Goal: Task Accomplishment & Management: Complete application form

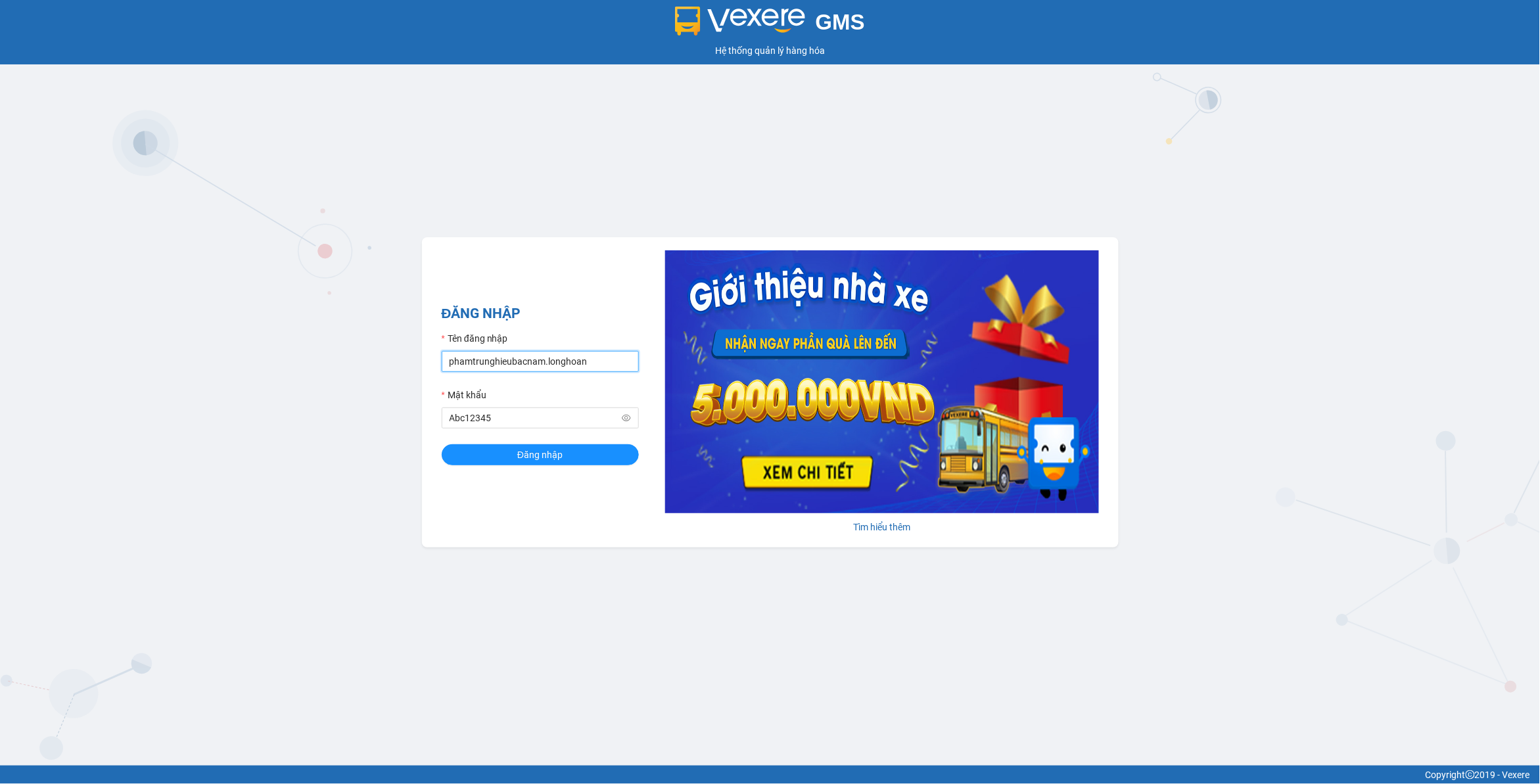
click at [625, 358] on input "phamtrunghieubacnam.longhoan" at bounding box center [541, 361] width 198 height 21
type input "dohongquan.longhoan"
click at [536, 456] on span "Đăng nhập" at bounding box center [540, 454] width 45 height 14
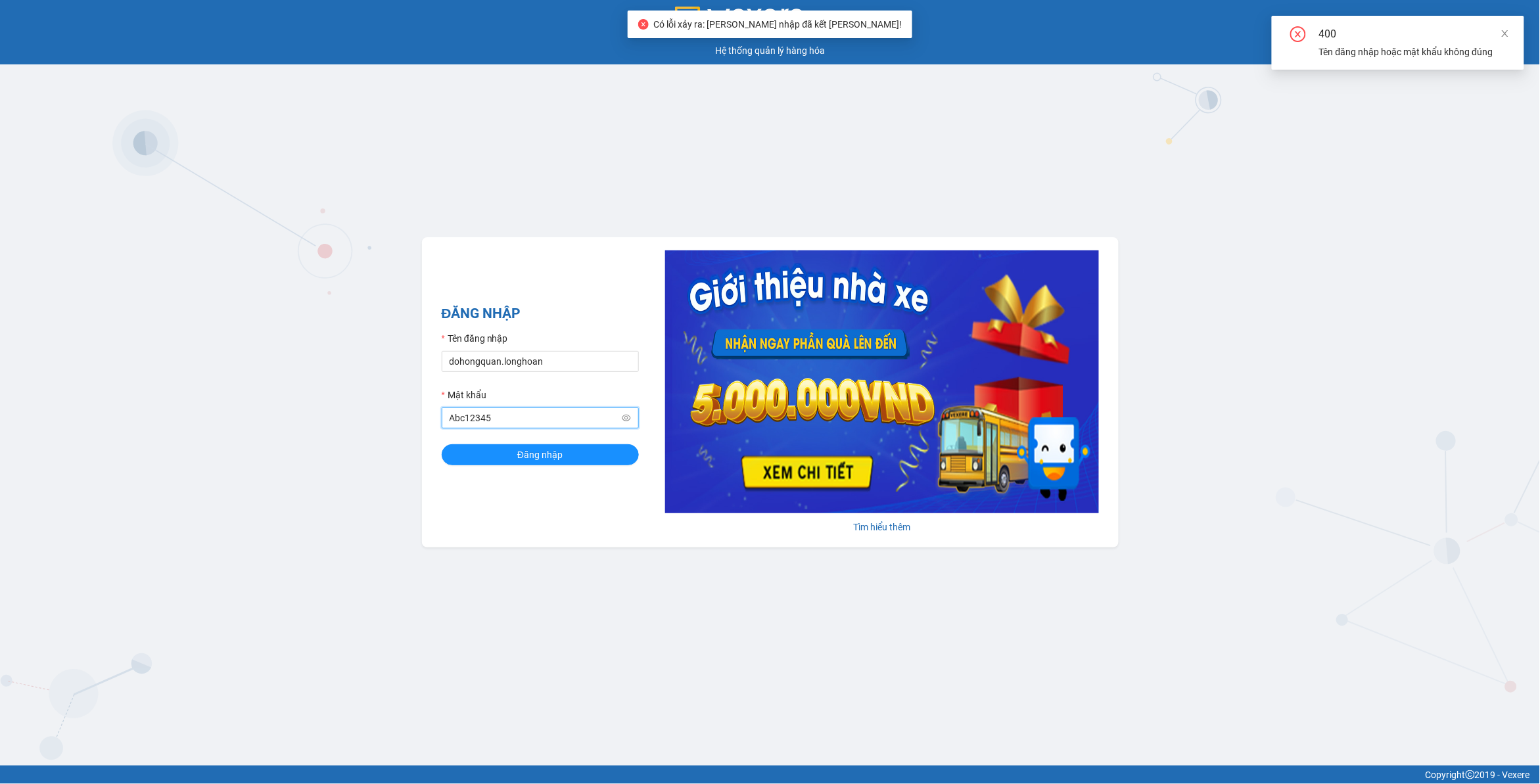
click at [532, 422] on input "Abc12345" at bounding box center [534, 417] width 170 height 14
click at [442, 444] on button "Đăng nhập" at bounding box center [541, 454] width 198 height 21
click at [505, 417] on input "Abc12345@" at bounding box center [534, 417] width 170 height 14
drag, startPoint x: 505, startPoint y: 417, endPoint x: 534, endPoint y: 417, distance: 29.0
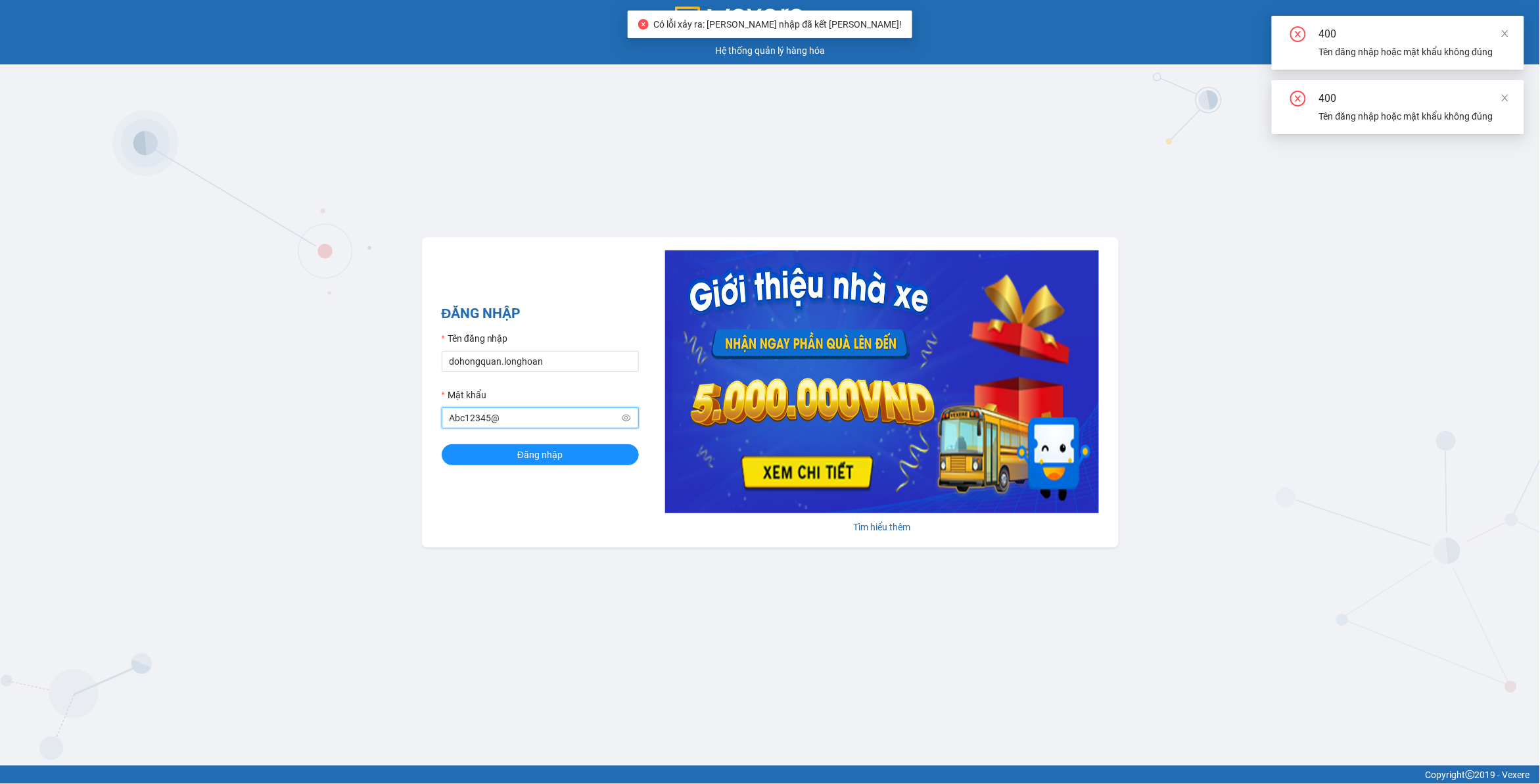
click at [505, 417] on input "Abc12345@" at bounding box center [534, 417] width 170 height 14
click at [1292, 210] on div "GMS Hệ thống [PERSON_NAME] hàng [PERSON_NAME] NHẬP Tên đăng nhập dohongquan.lon…" at bounding box center [770, 382] width 1540 height 766
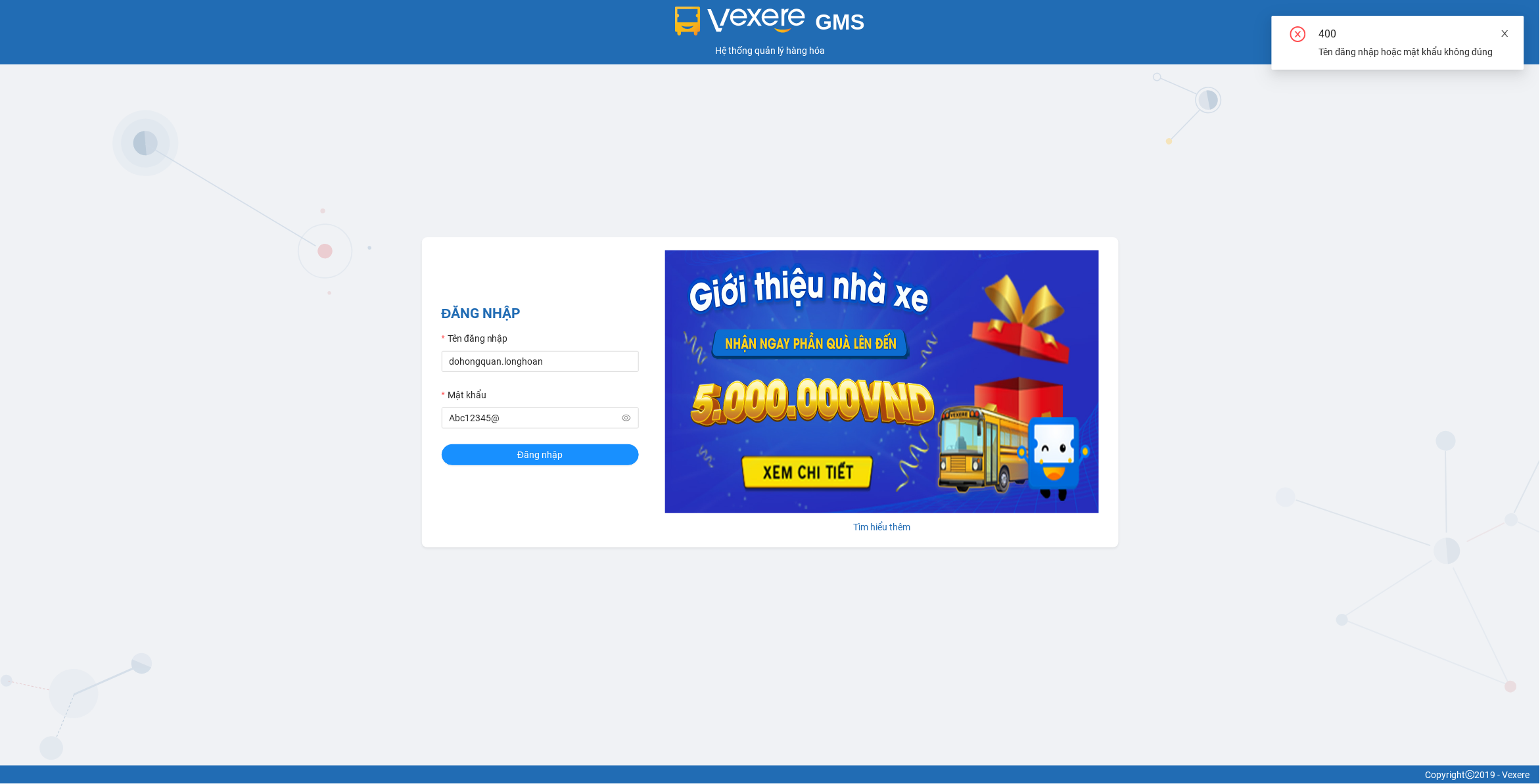
click at [1506, 29] on icon "close" at bounding box center [1505, 34] width 10 height 10
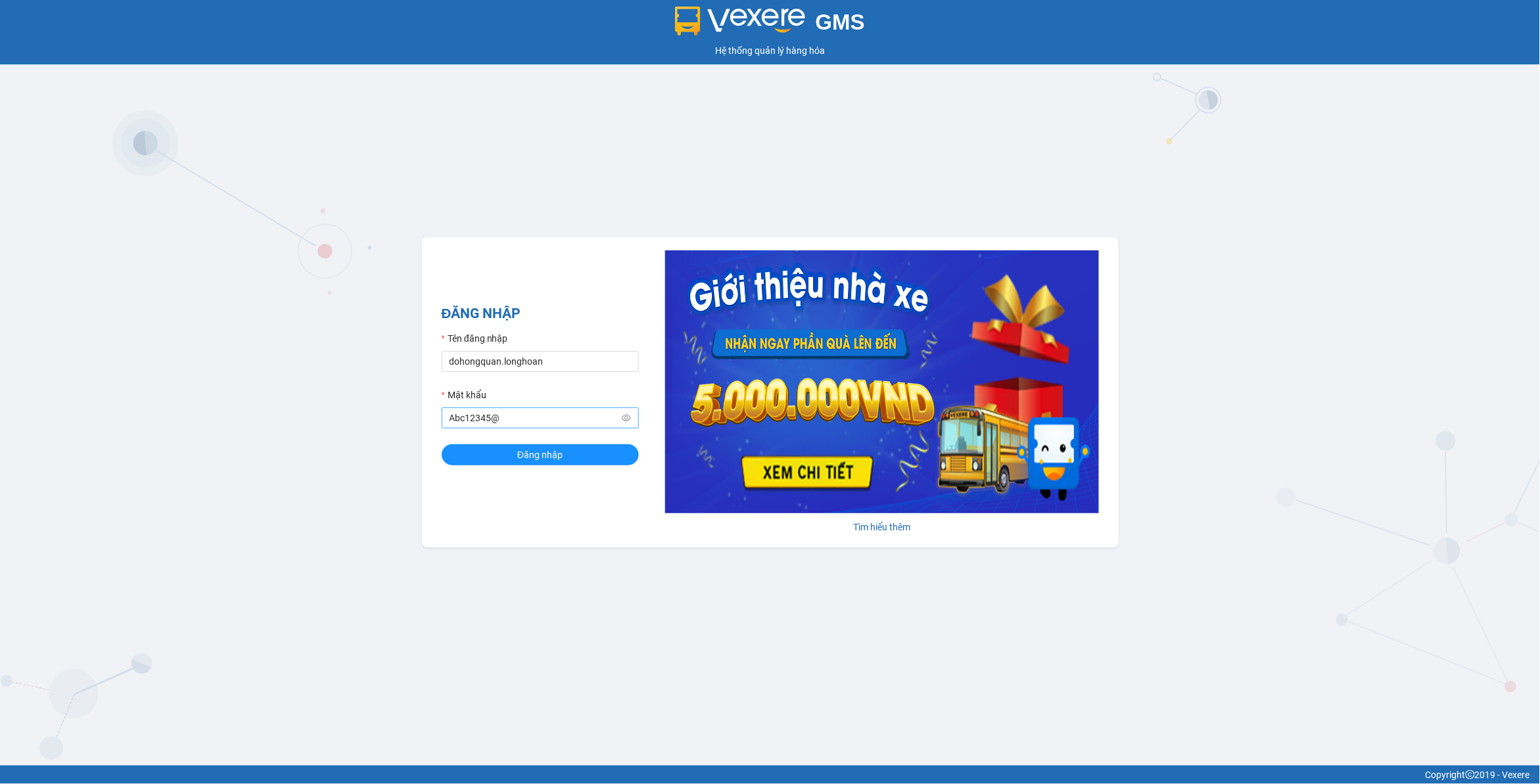
click at [517, 419] on input "Abc12345@" at bounding box center [534, 417] width 170 height 14
click at [442, 444] on button "Đăng nhập" at bounding box center [541, 454] width 198 height 21
click at [541, 360] on input "dohongquan.longhoan" at bounding box center [541, 361] width 198 height 21
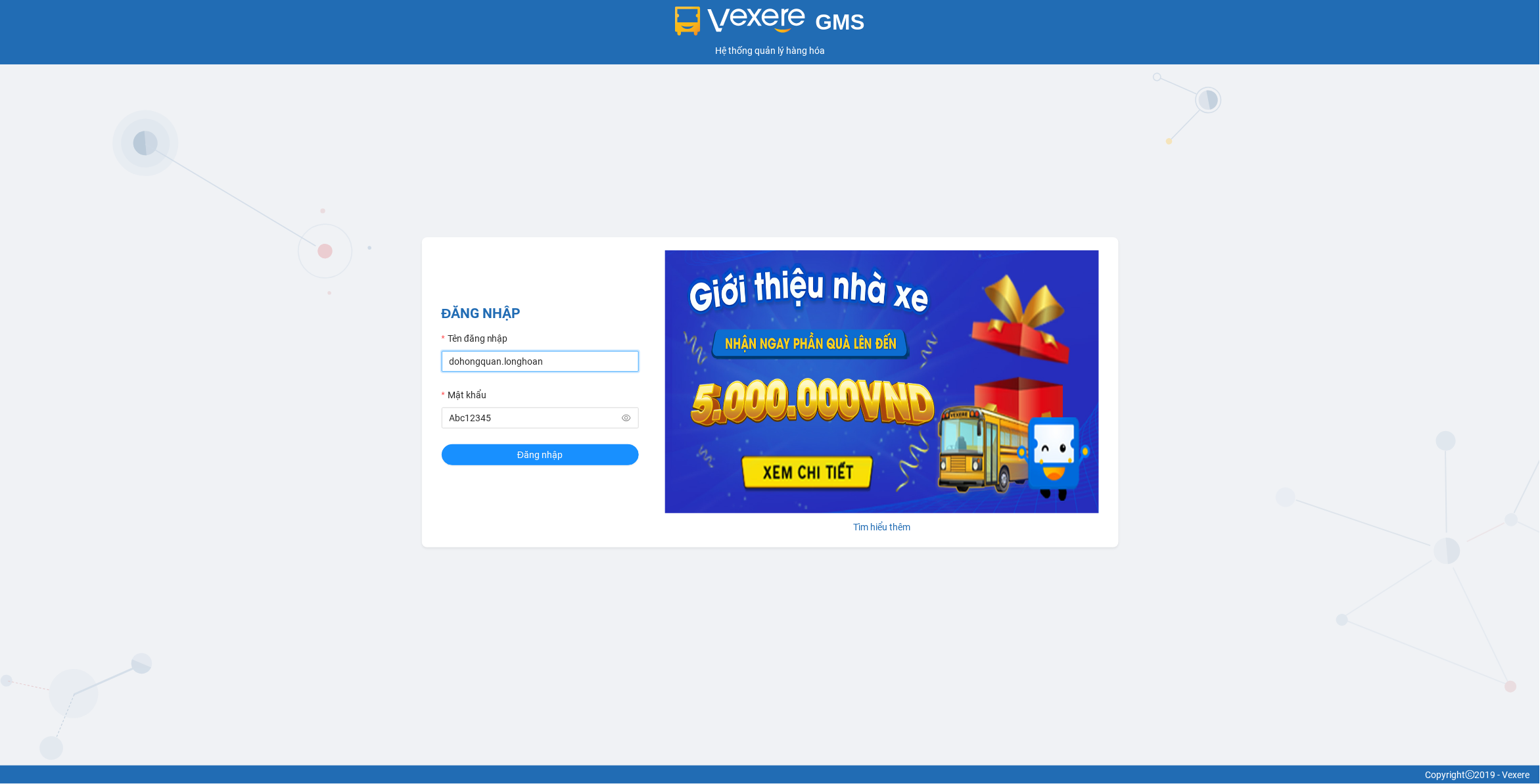
click at [541, 360] on input "dohongquan.longhoan" at bounding box center [541, 361] width 198 height 21
click at [501, 422] on input "Abc12345" at bounding box center [534, 417] width 170 height 14
type input "Quan123@@"
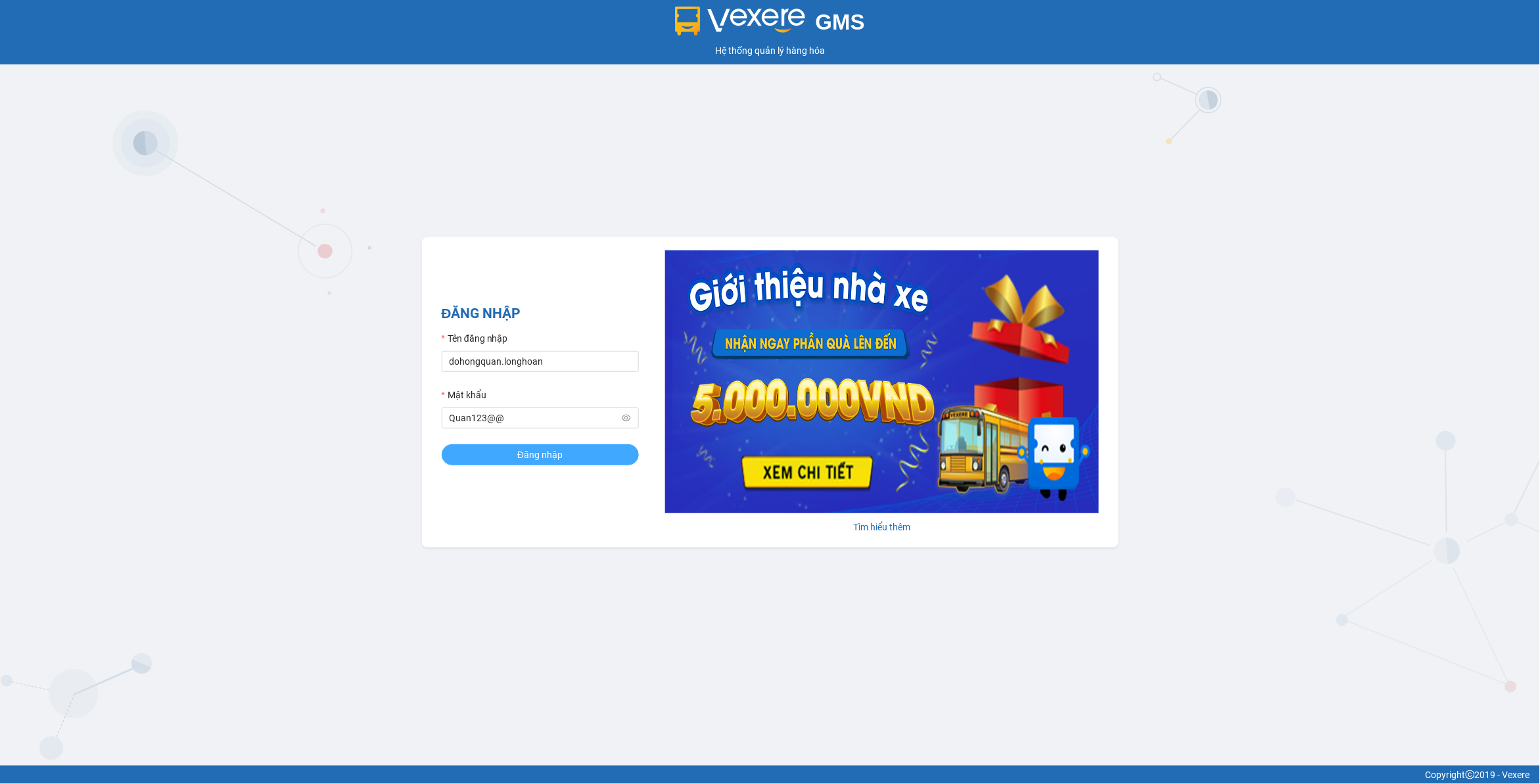
click at [479, 455] on button "Đăng nhập" at bounding box center [541, 454] width 198 height 21
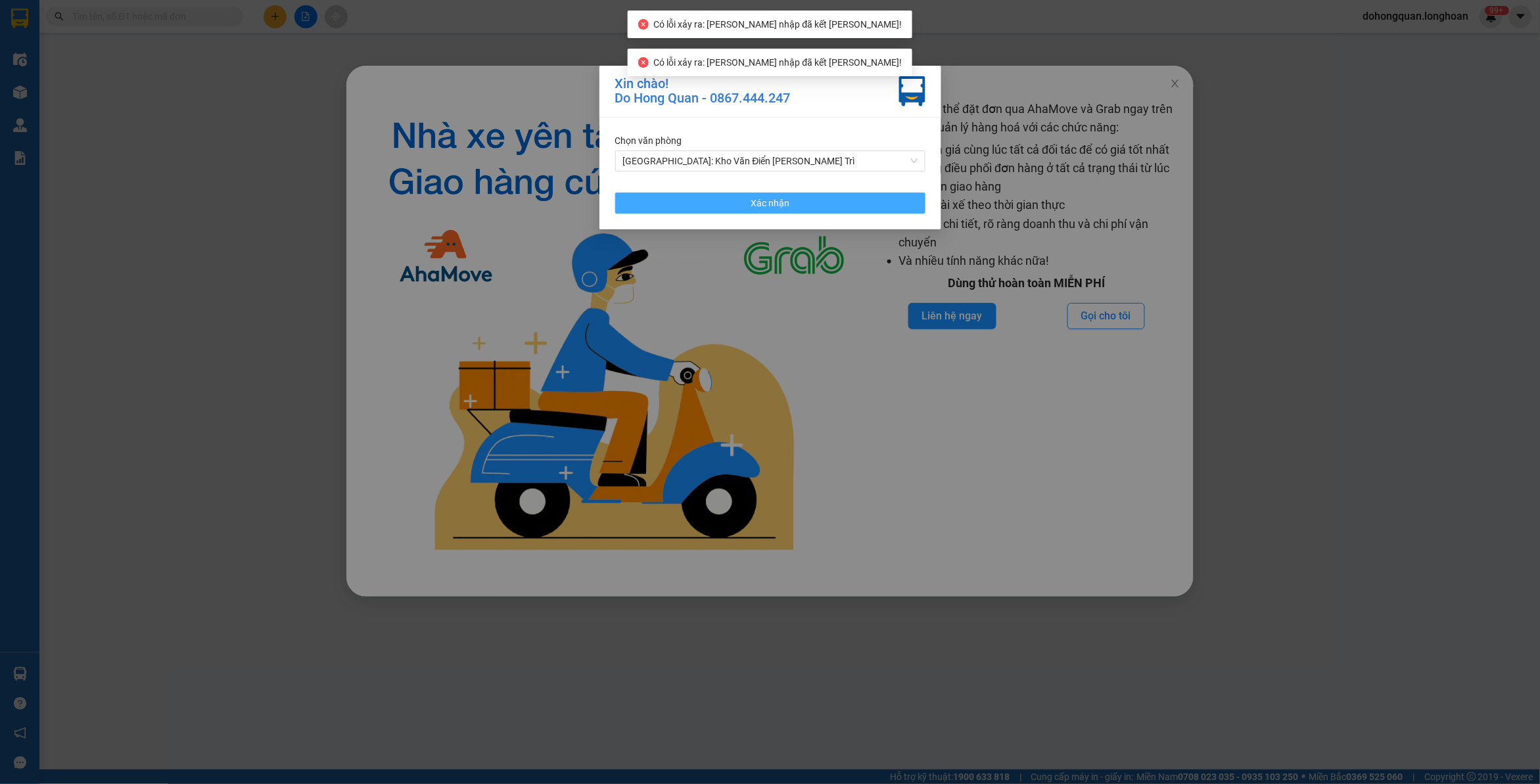
click at [861, 208] on button "Xác nhận" at bounding box center [771, 203] width 311 height 21
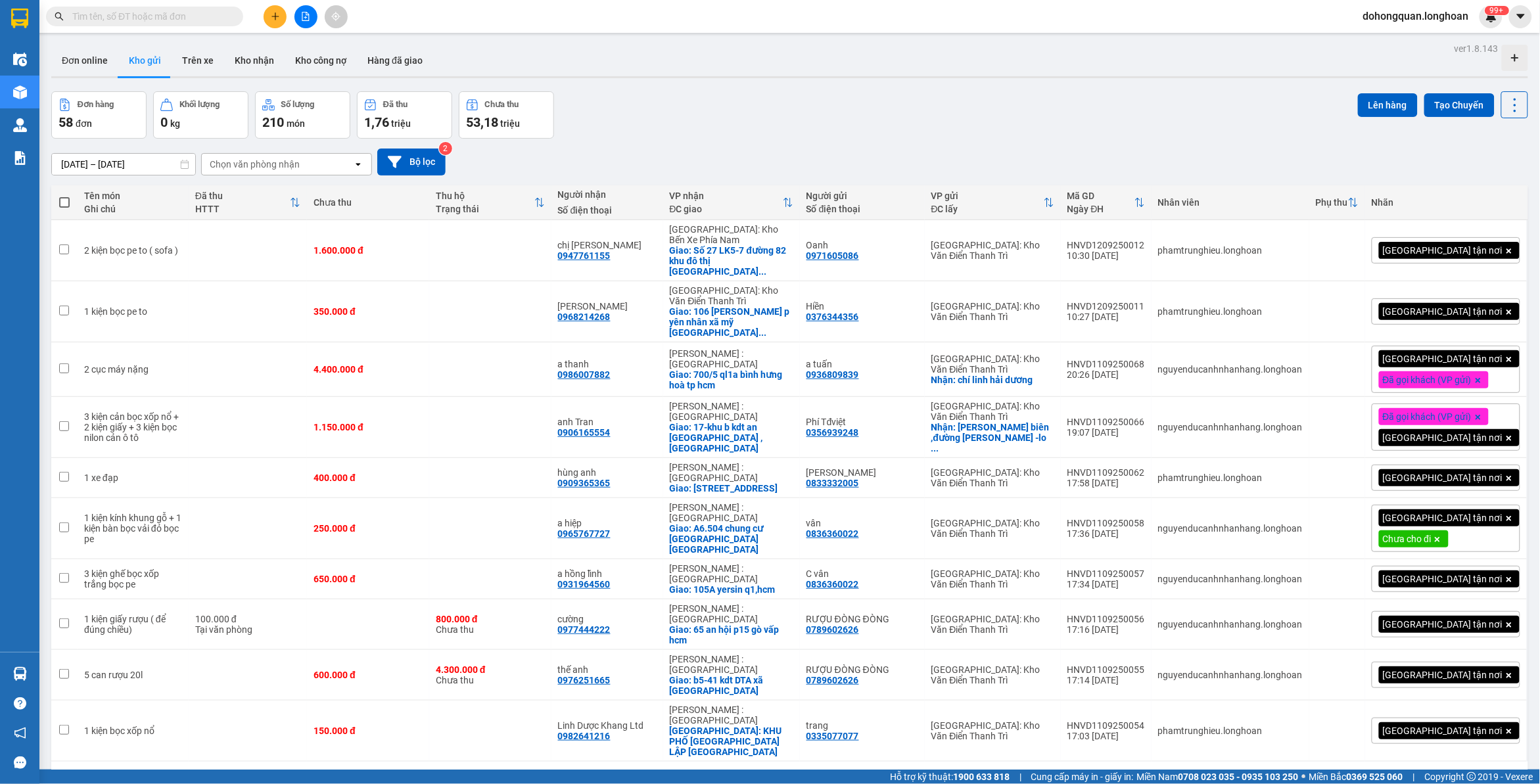
click at [165, 24] on span at bounding box center [145, 16] width 198 height 20
click at [163, 21] on input "text" at bounding box center [150, 16] width 155 height 14
paste input "0938867478"
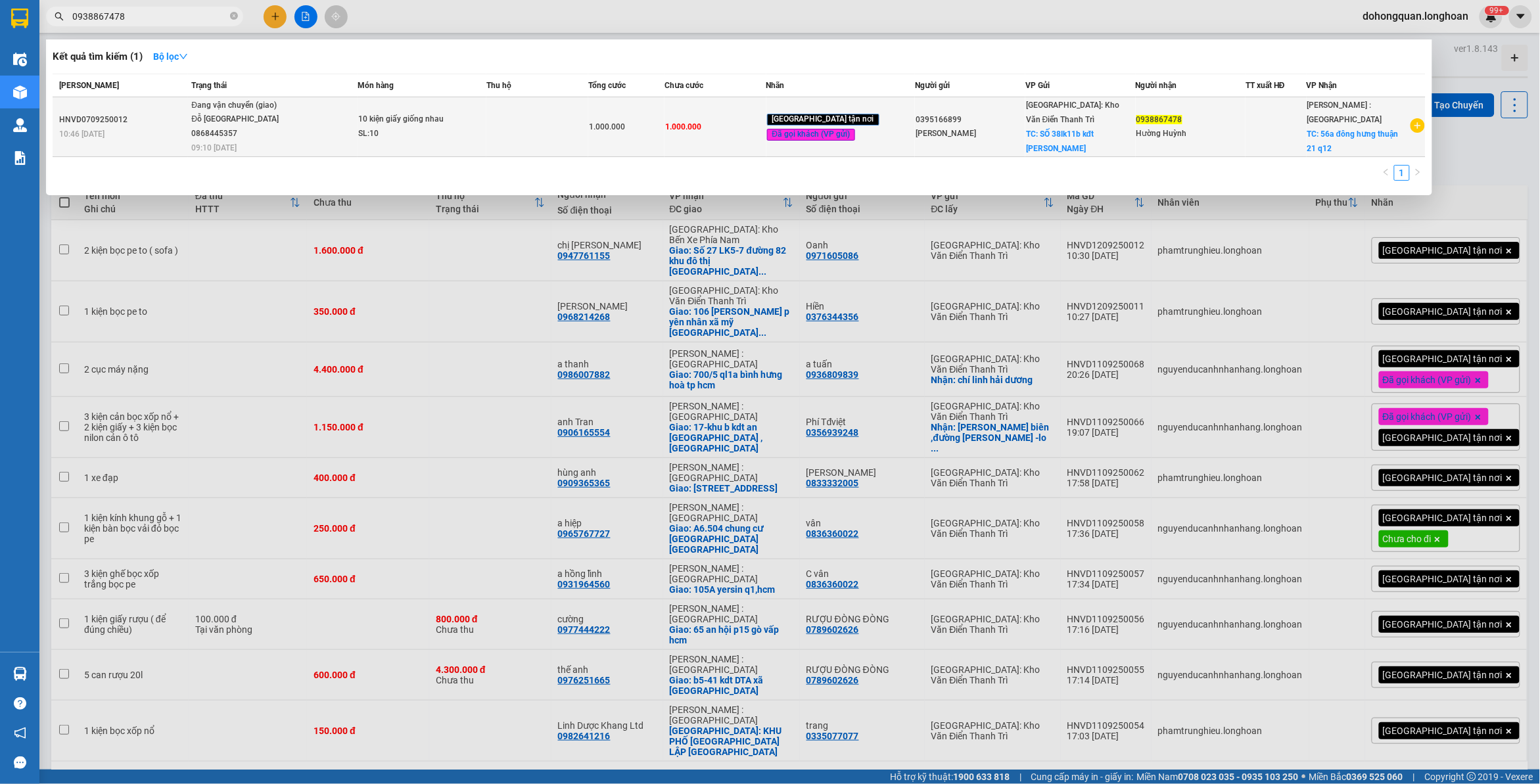
type input "0938867478"
click at [356, 122] on span "Đang vận chuyển (giao) [PERSON_NAME][GEOGRAPHIC_DATA] 0868445357 09:10 [DATE]" at bounding box center [274, 126] width 166 height 55
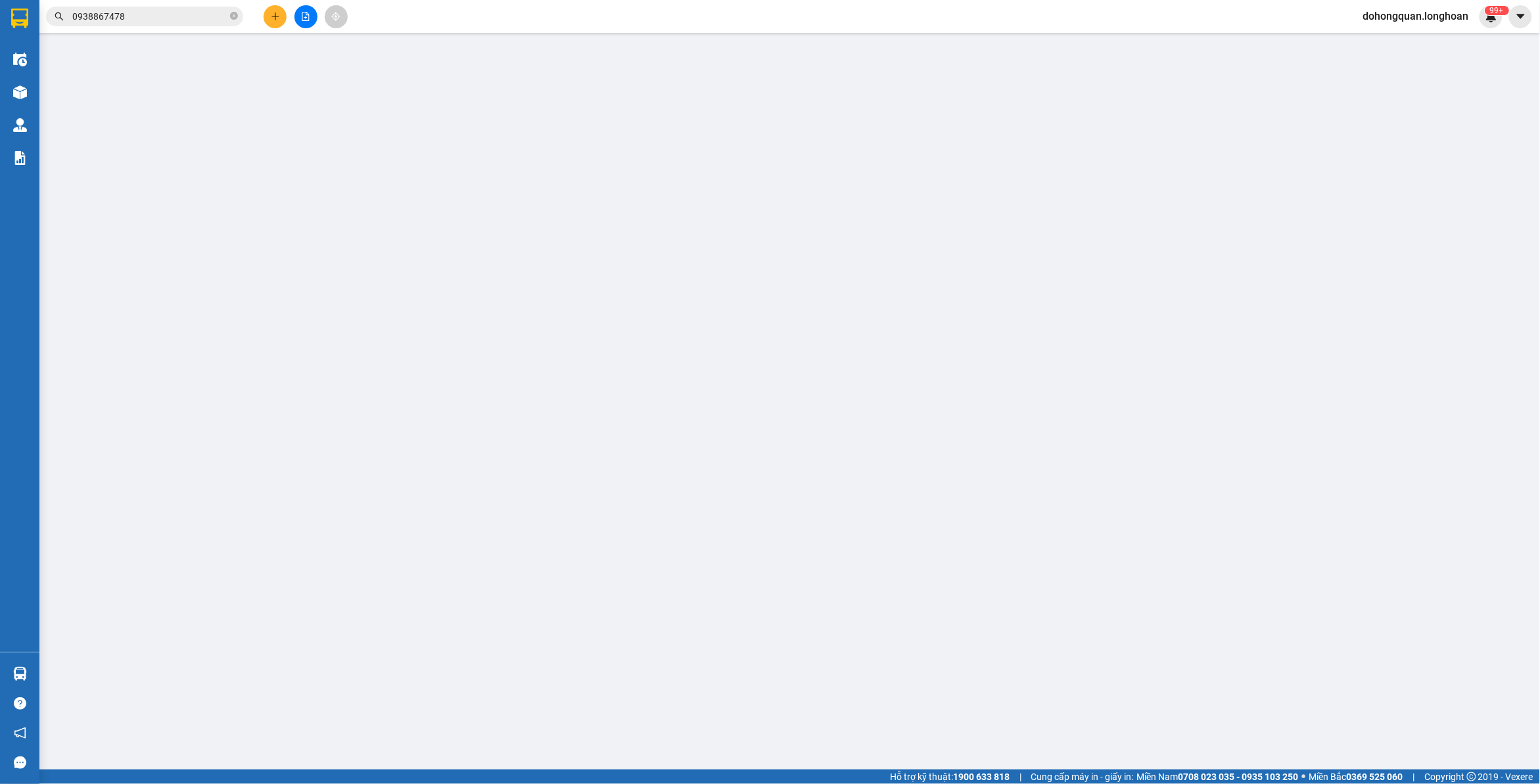
type input "0395166899"
type input "[PERSON_NAME]"
checkbox input "true"
type input "SỐ 38lk11b kđt [PERSON_NAME]"
type input "0938867478"
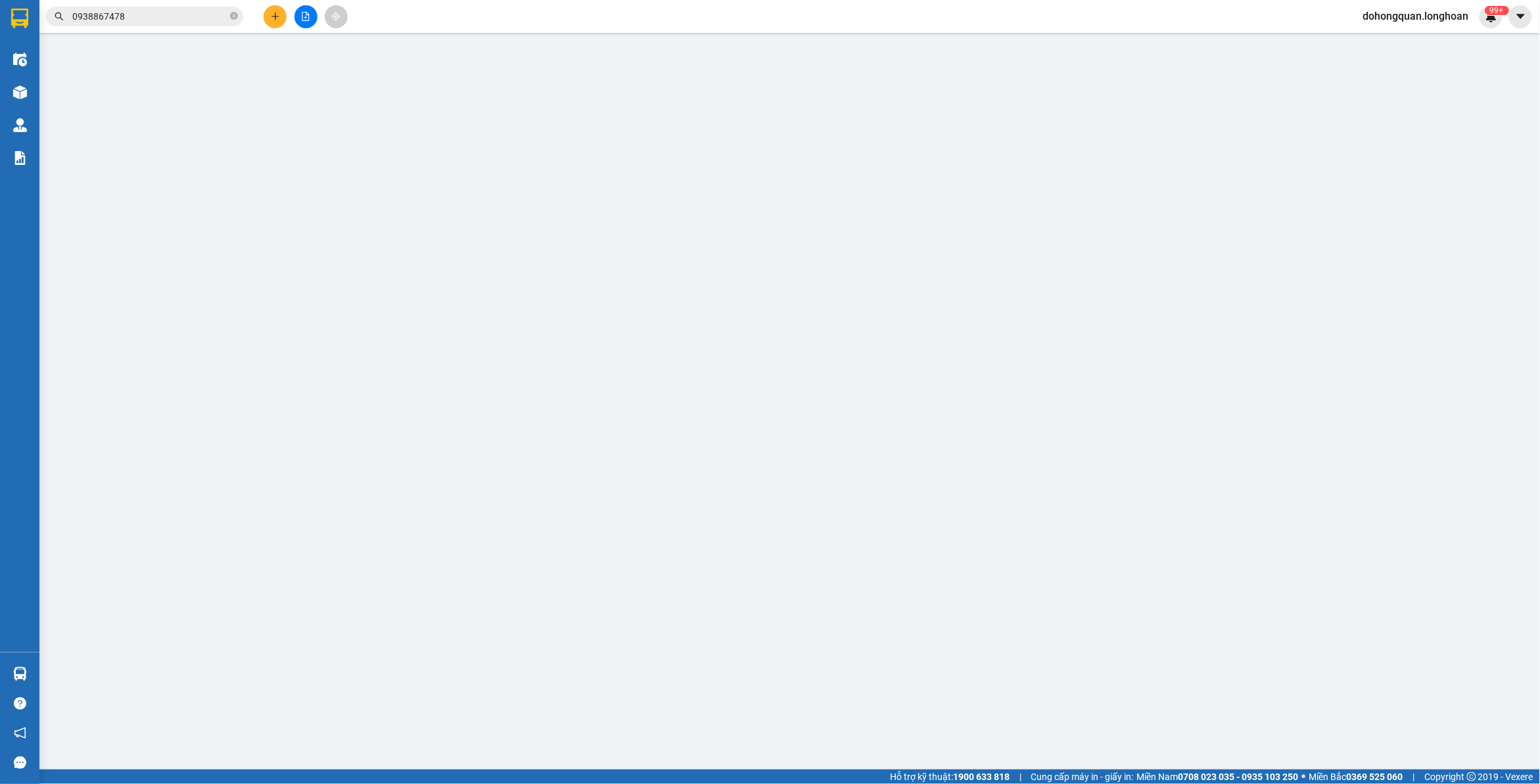
type input "Hường Huỳnh"
checkbox input "true"
type input "[STREET_ADDRESS]"
type input "có VAT"
type input "1.000.000"
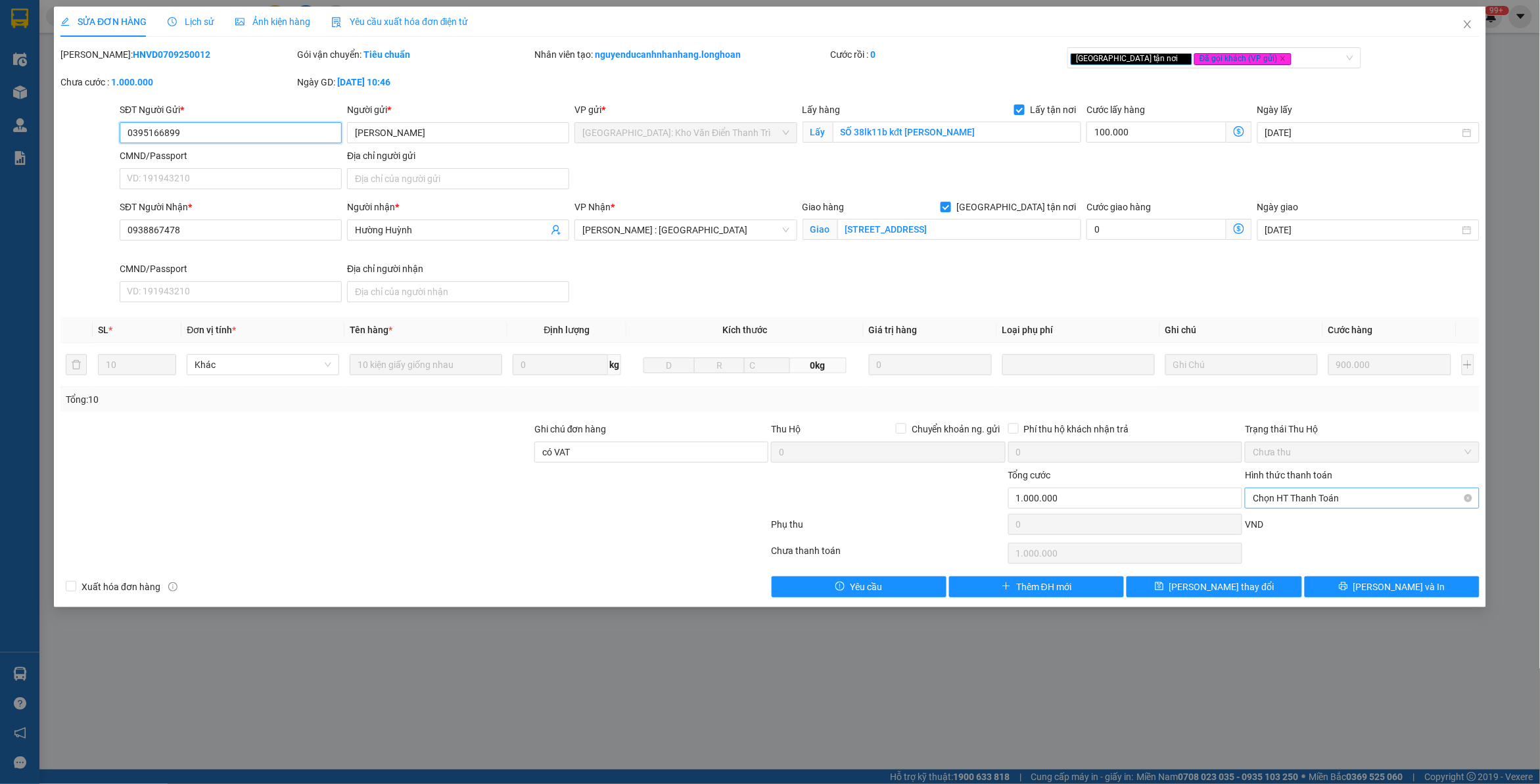
click at [1312, 496] on span "Chọn HT Thanh Toán" at bounding box center [1363, 497] width 219 height 20
click at [1307, 524] on div "Tại văn phòng" at bounding box center [1363, 525] width 219 height 14
type input "0"
click at [1243, 590] on span "[PERSON_NAME] thay đổi" at bounding box center [1223, 587] width 105 height 14
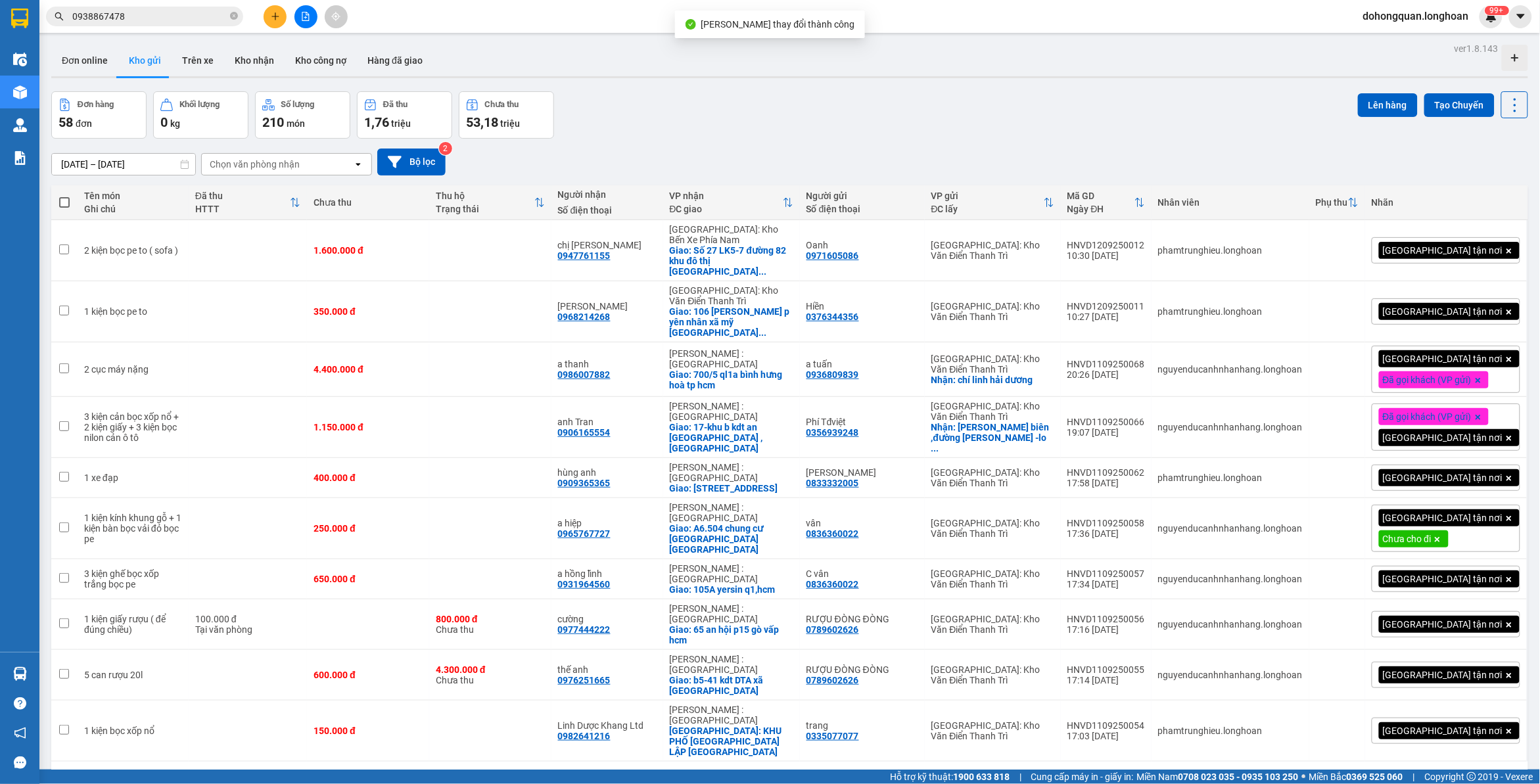
click at [163, 11] on input "0938867478" at bounding box center [150, 16] width 155 height 14
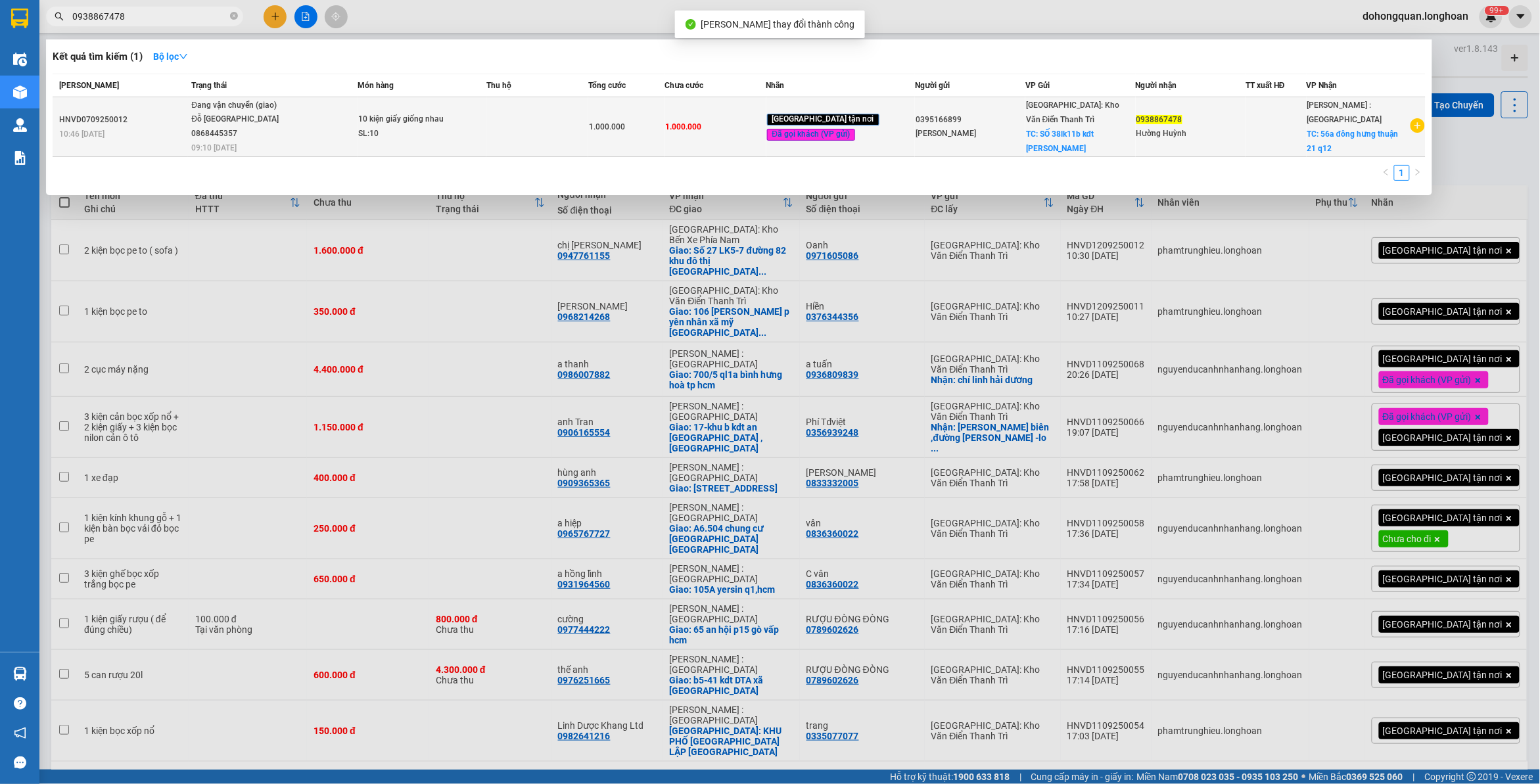
click at [324, 131] on span "Đang vận chuyển (giao) [PERSON_NAME][GEOGRAPHIC_DATA] 0868445357 09:10 [DATE]" at bounding box center [274, 126] width 166 height 55
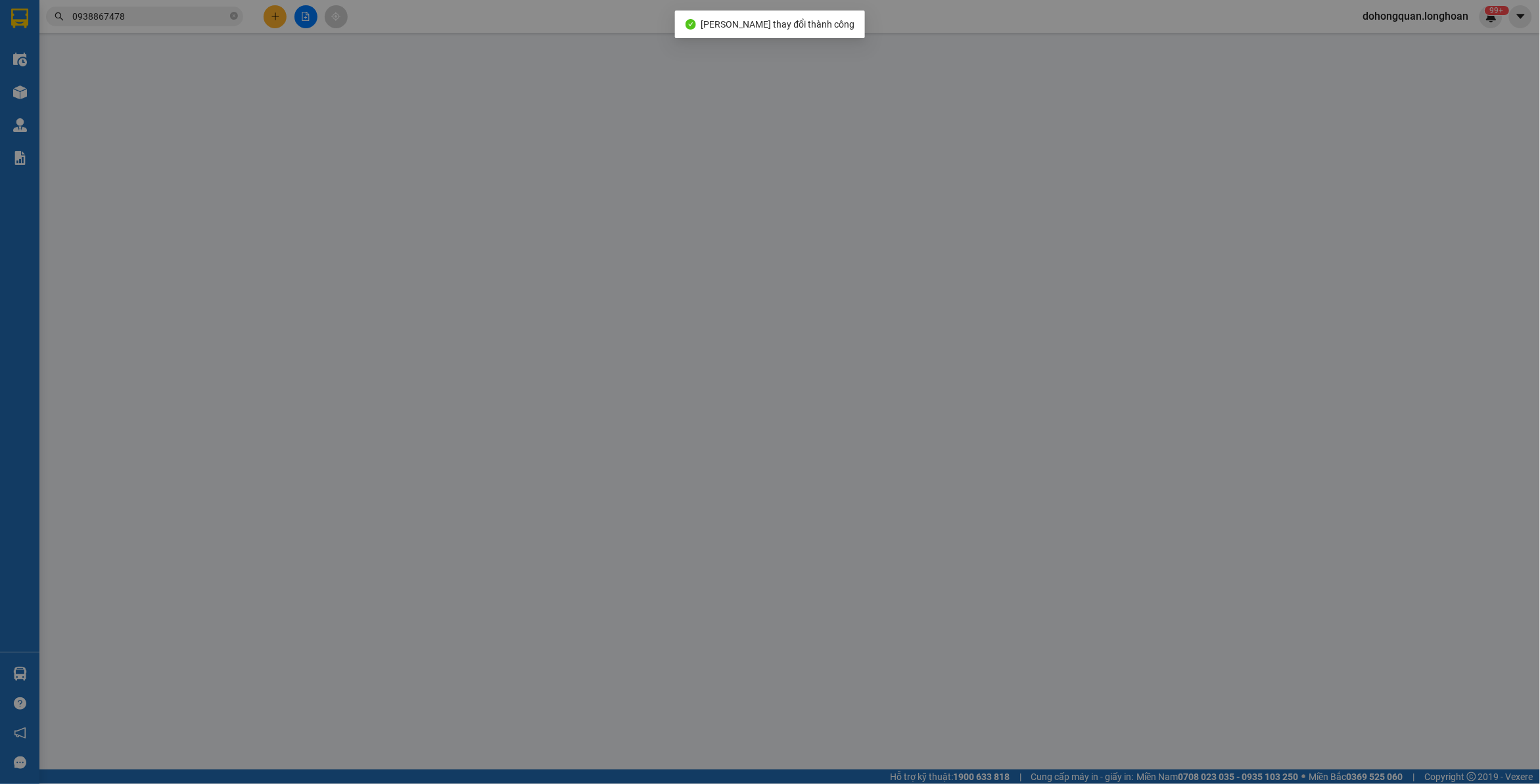
type input "0395166899"
type input "[PERSON_NAME]"
checkbox input "true"
type input "SỐ 38lk11b kđt [PERSON_NAME]"
type input "100.000"
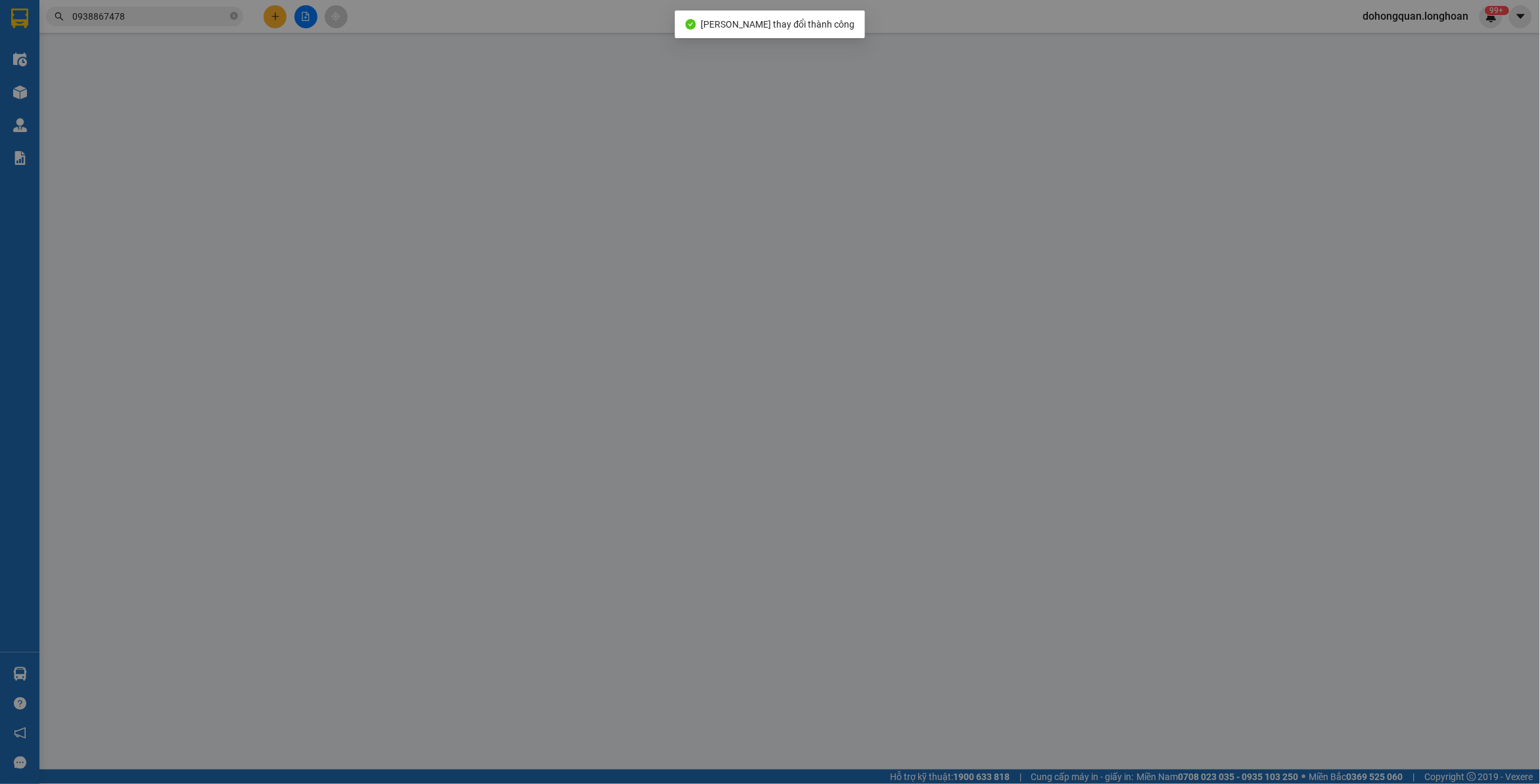
type input "0938867478"
type input "Hường Huỳnh"
checkbox input "true"
type input "[STREET_ADDRESS]"
type input "có VAT"
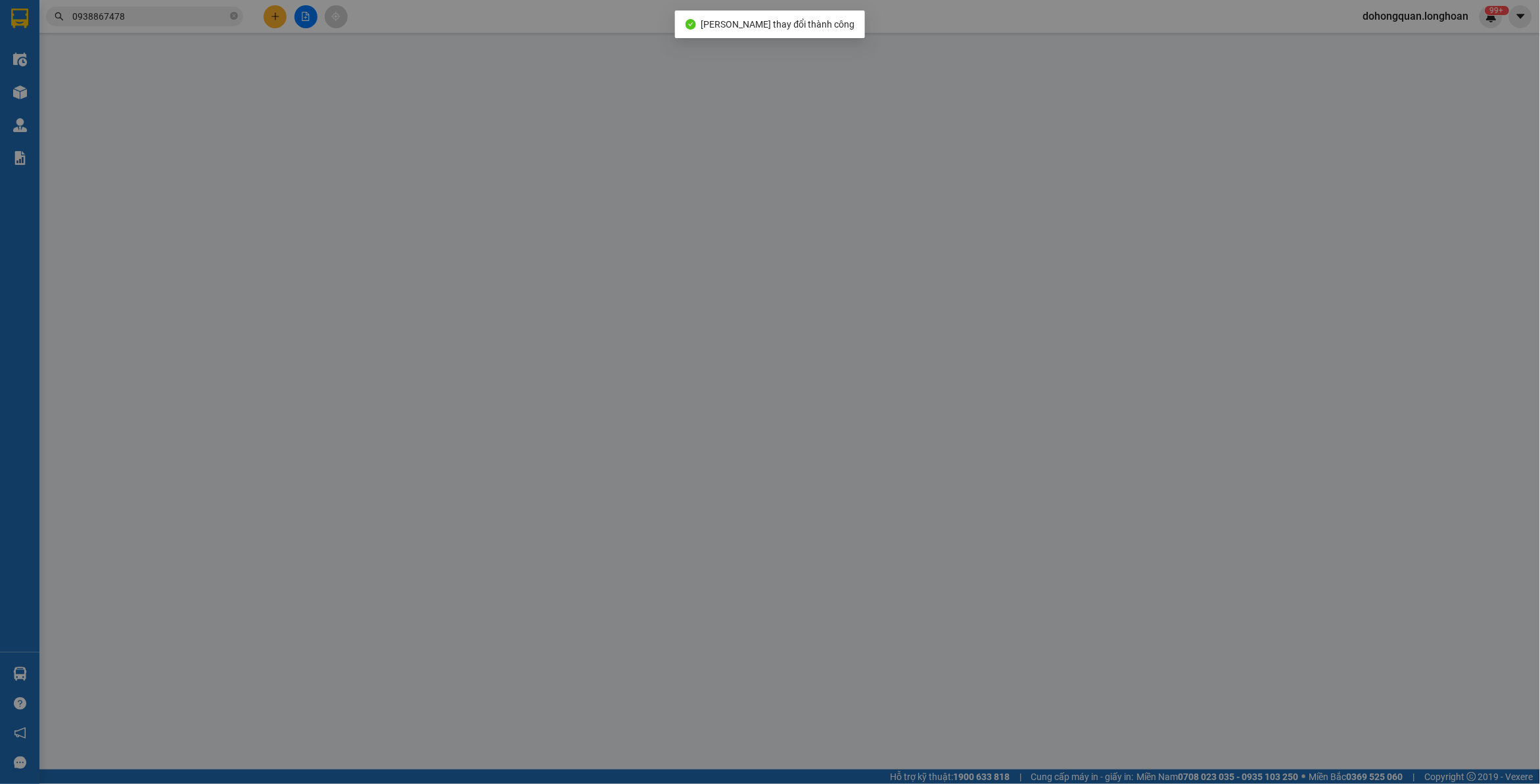
type input "1.000.000"
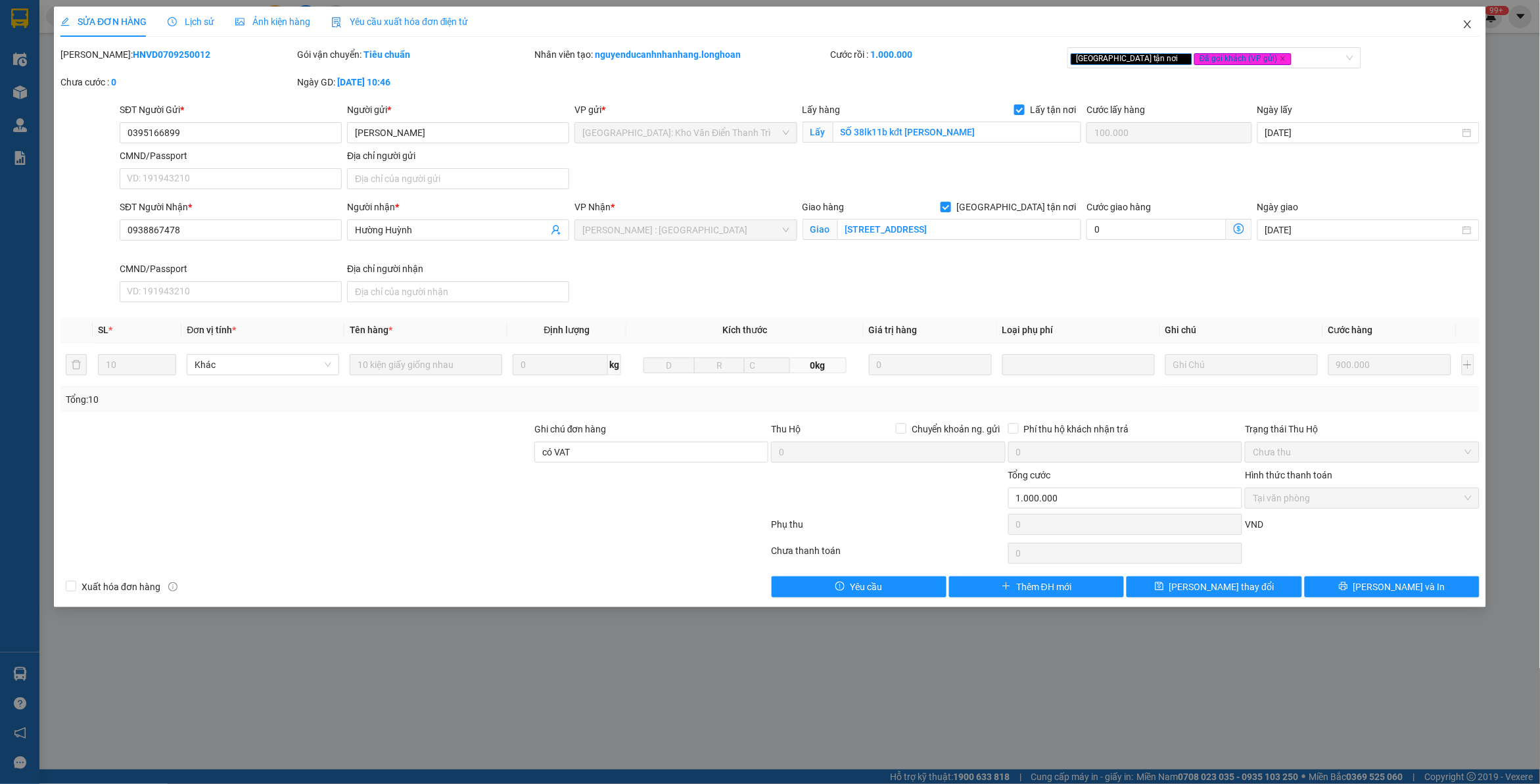
click at [1471, 27] on icon "close" at bounding box center [1468, 24] width 8 height 8
